Goal: Task Accomplishment & Management: Use online tool/utility

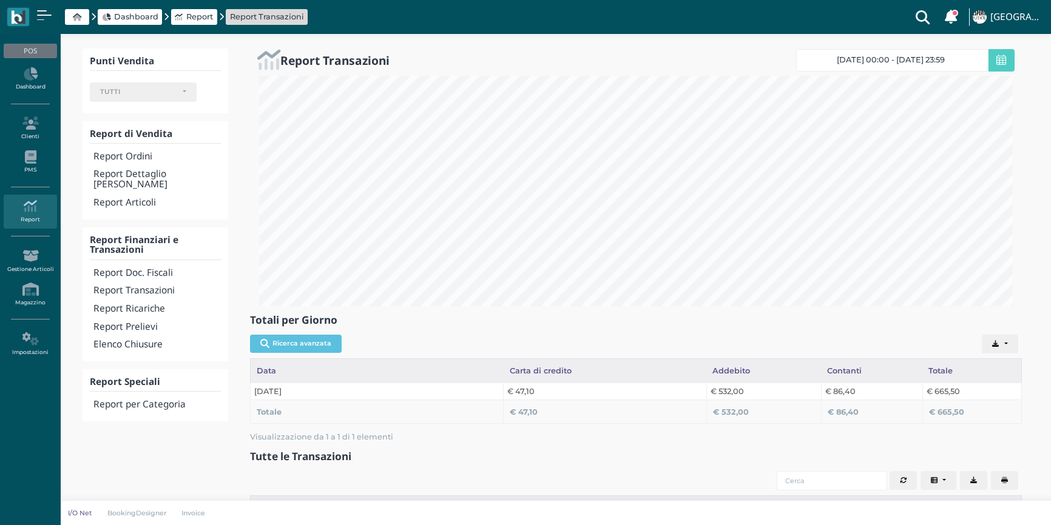
select select
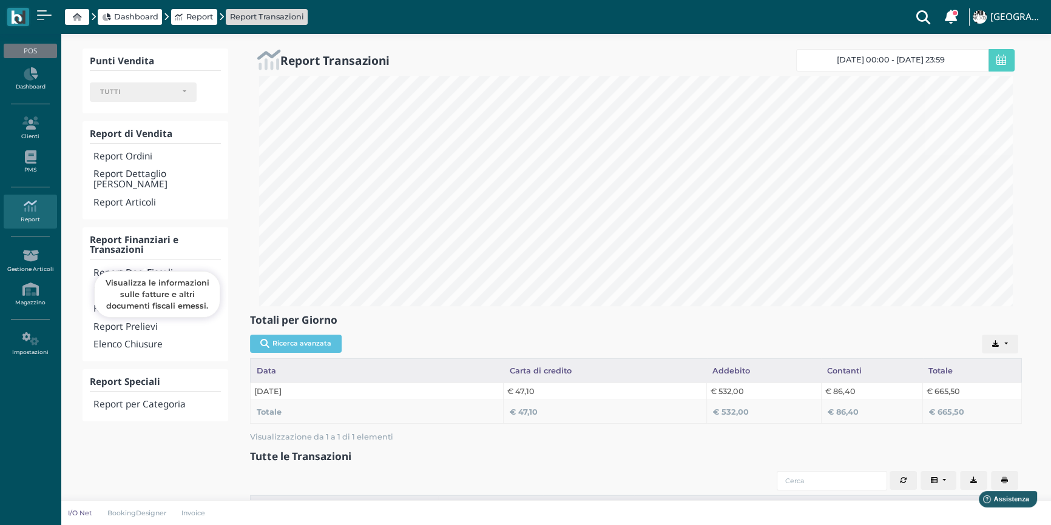
click at [137, 268] on h4 "Report Doc. Fiscali" at bounding box center [156, 273] width 127 height 10
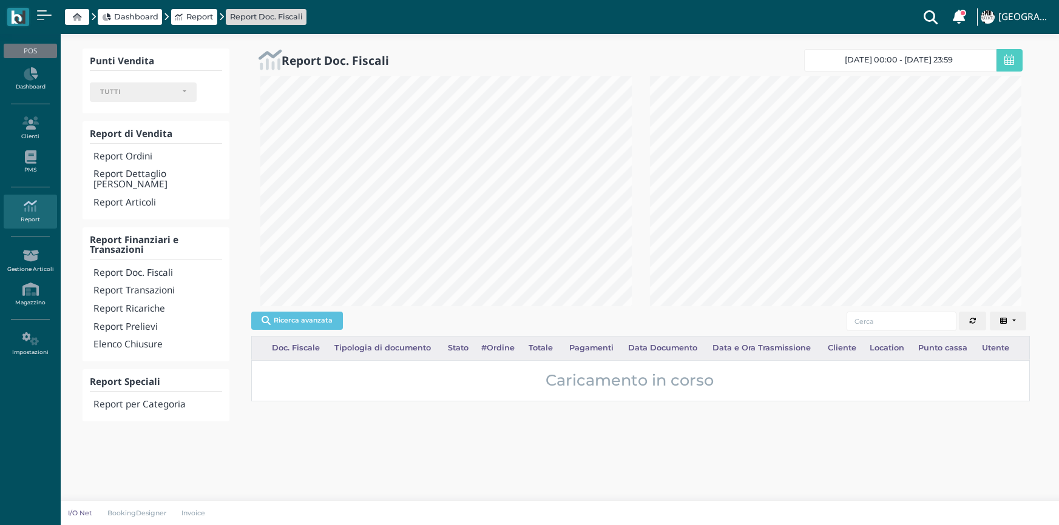
select select
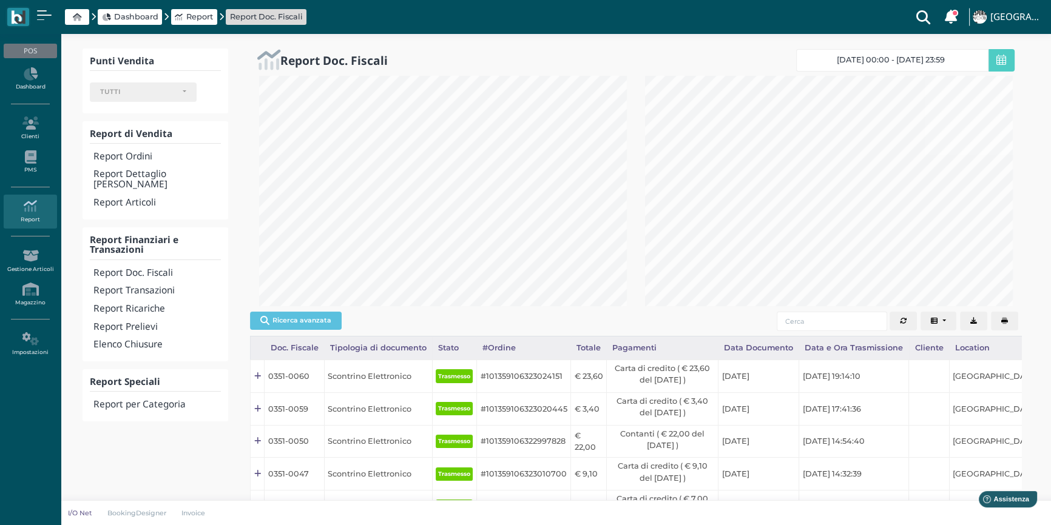
click at [1004, 320] on icon "button" at bounding box center [1004, 321] width 7 height 7
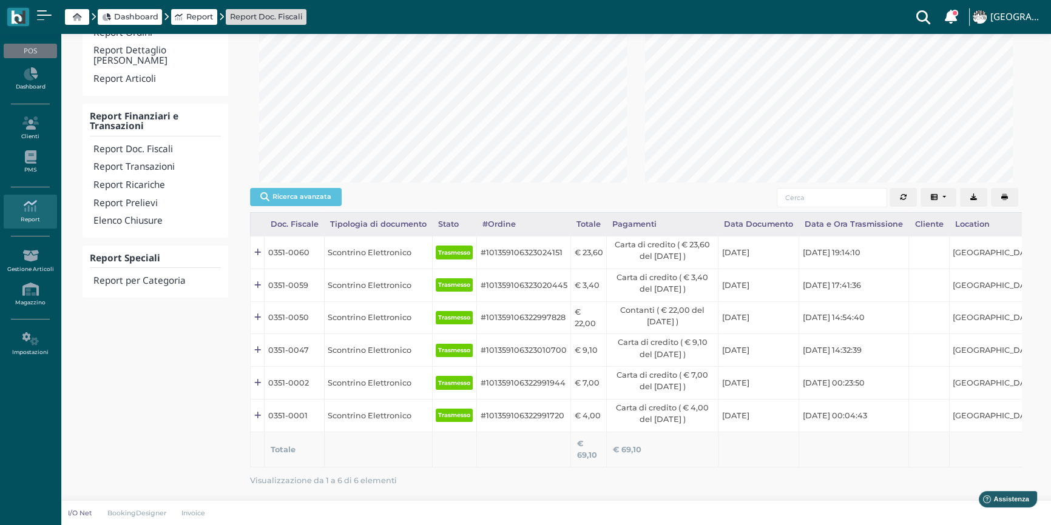
scroll to position [178, 0]
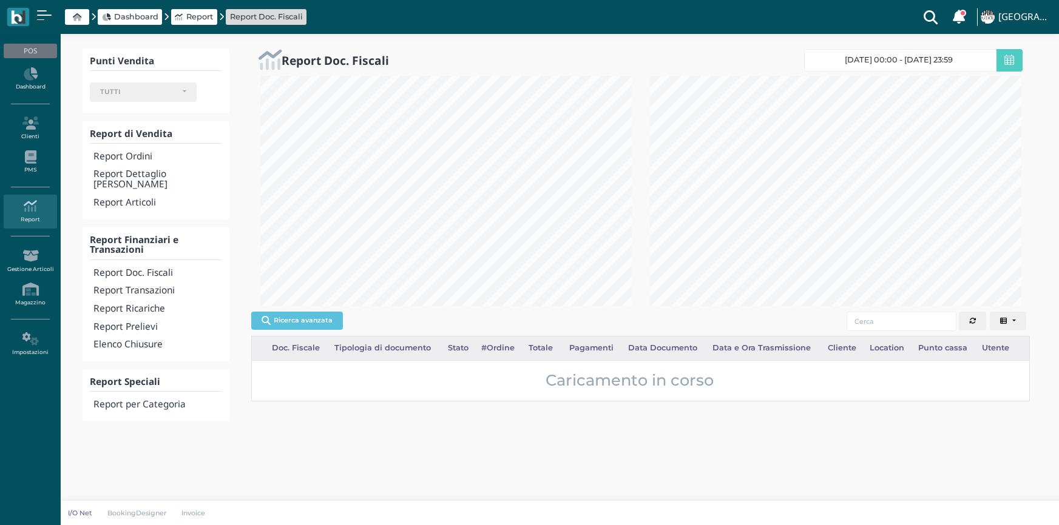
select select
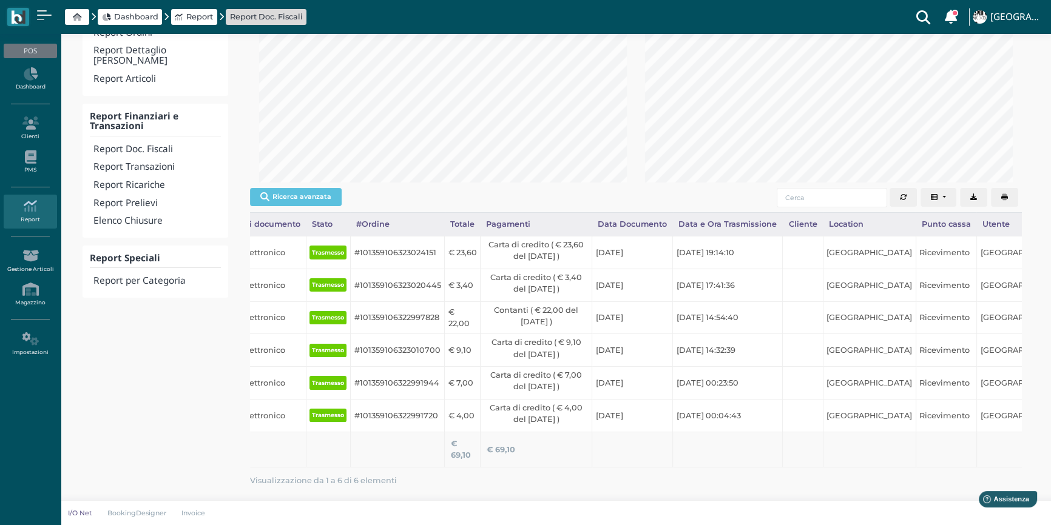
scroll to position [0, 180]
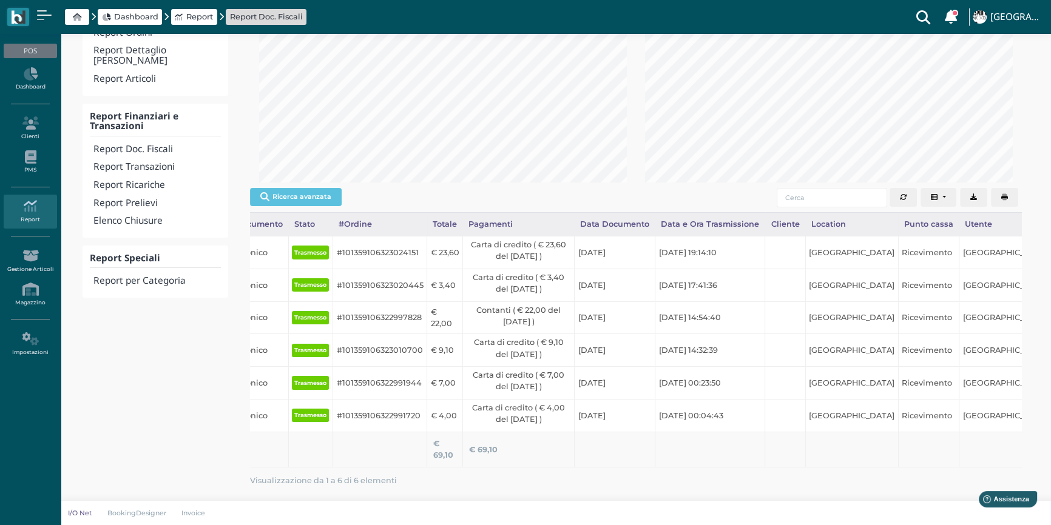
click at [1008, 188] on button "button" at bounding box center [1004, 197] width 27 height 19
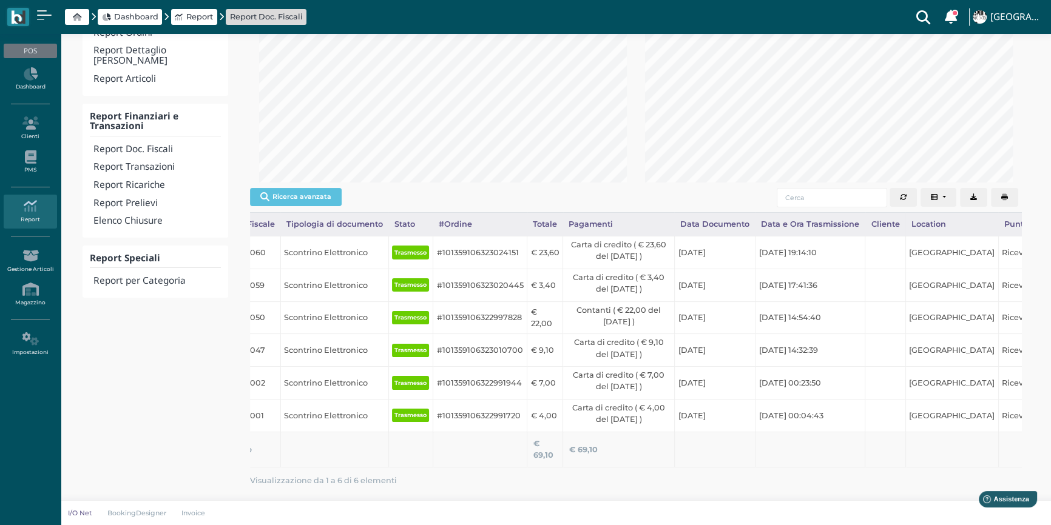
scroll to position [0, 0]
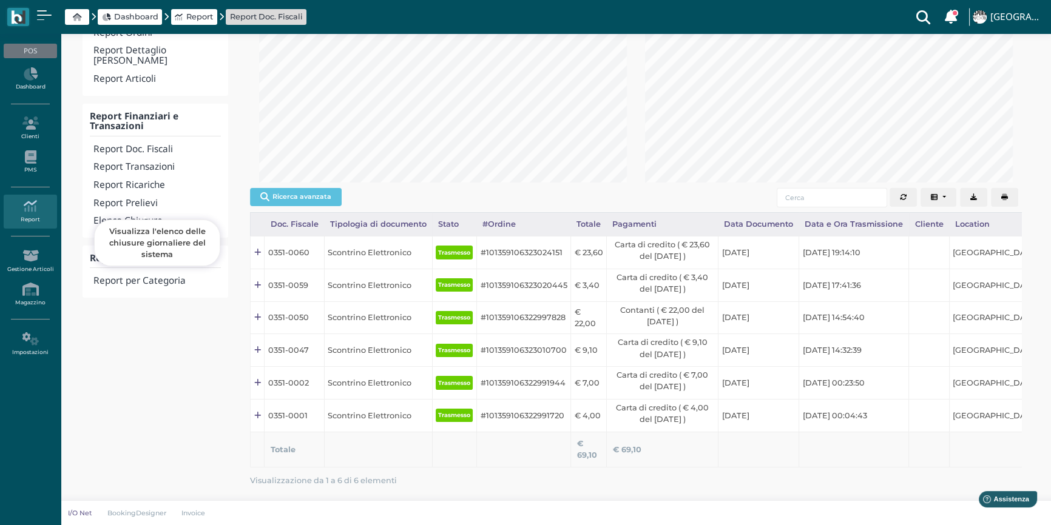
click at [124, 216] on h4 "Elenco Chiusure" at bounding box center [156, 221] width 127 height 10
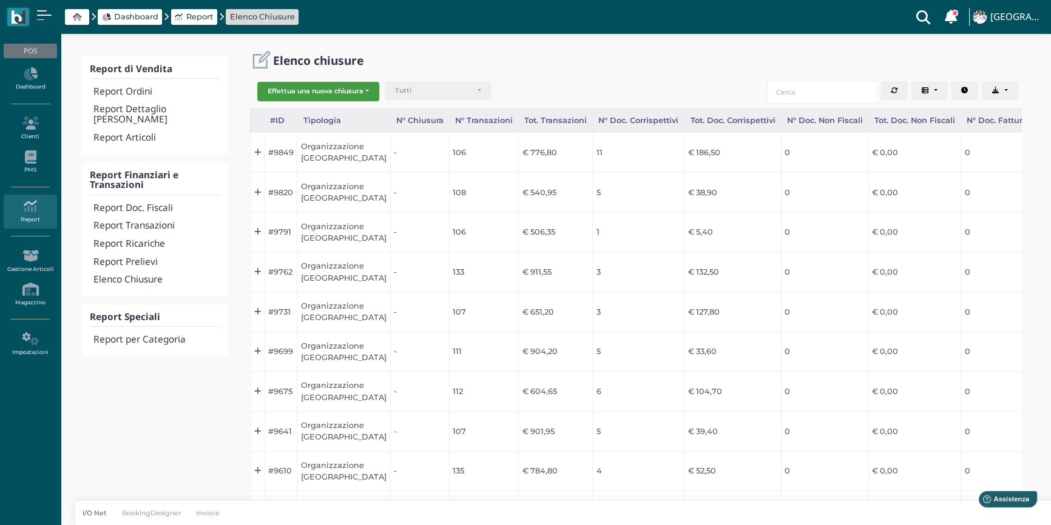
click at [313, 89] on button "Effettua una nuova chiusura" at bounding box center [318, 91] width 122 height 19
click at [317, 104] on span "Organizzazione" at bounding box center [305, 111] width 94 height 16
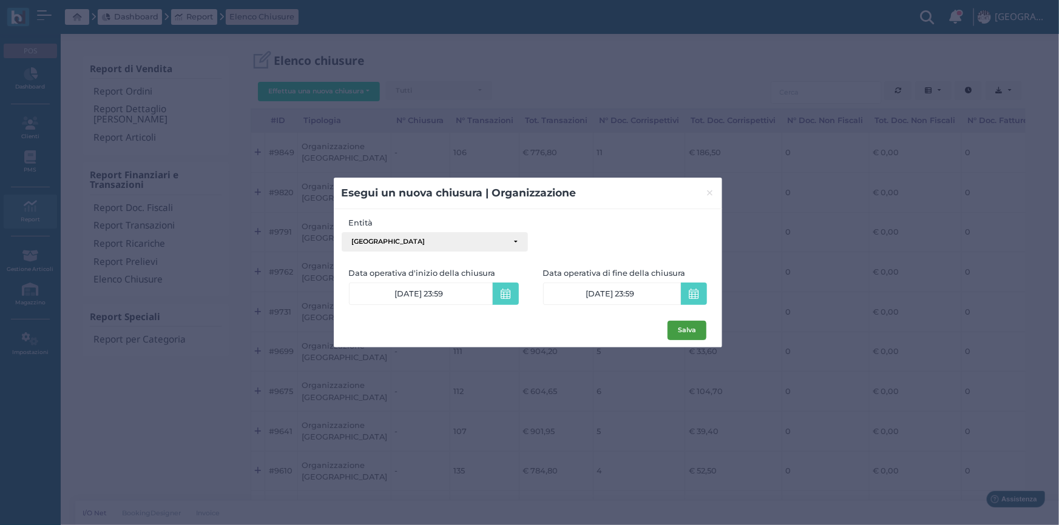
click at [691, 334] on button "Salva" at bounding box center [686, 330] width 39 height 19
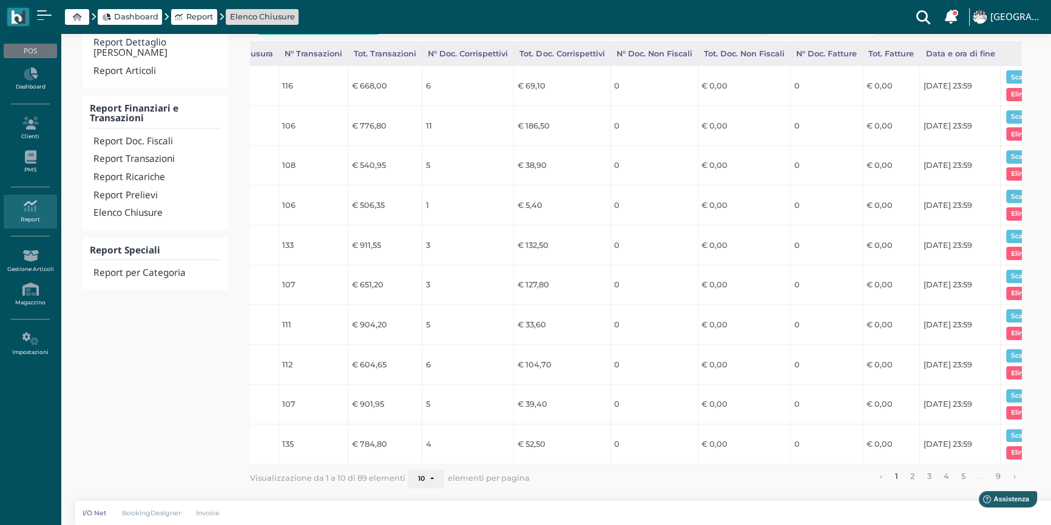
scroll to position [0, 226]
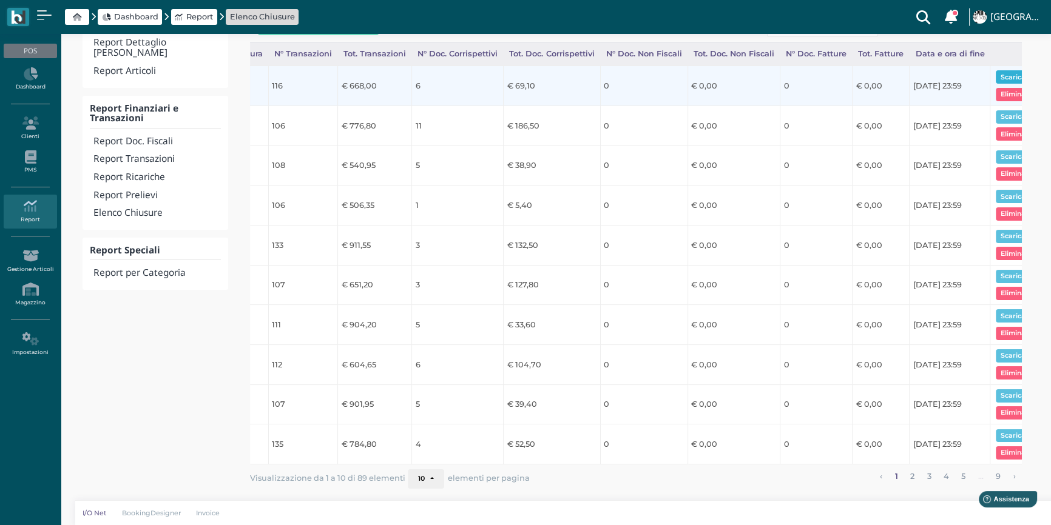
click at [1005, 70] on button "Scarica pdf" at bounding box center [1019, 76] width 47 height 13
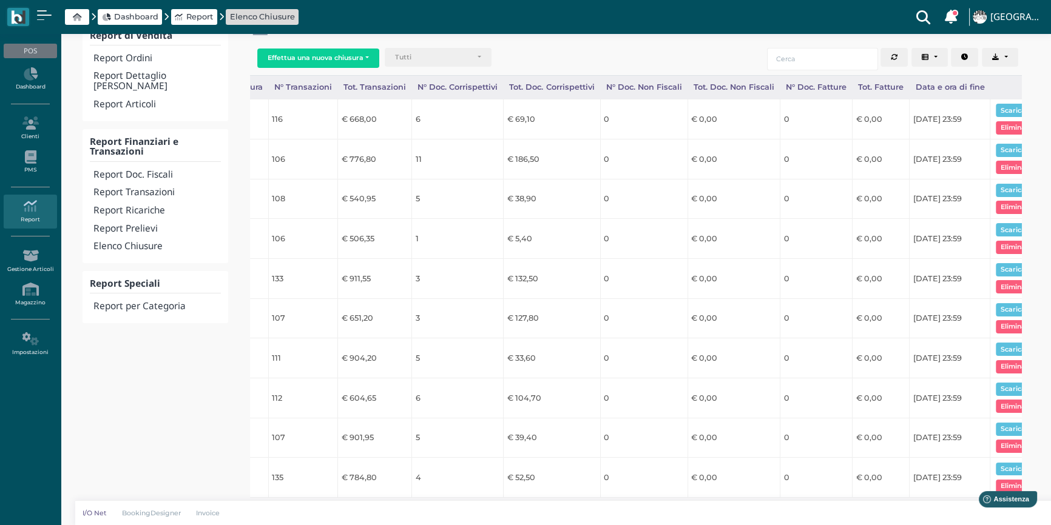
scroll to position [0, 0]
